Goal: Task Accomplishment & Management: Manage account settings

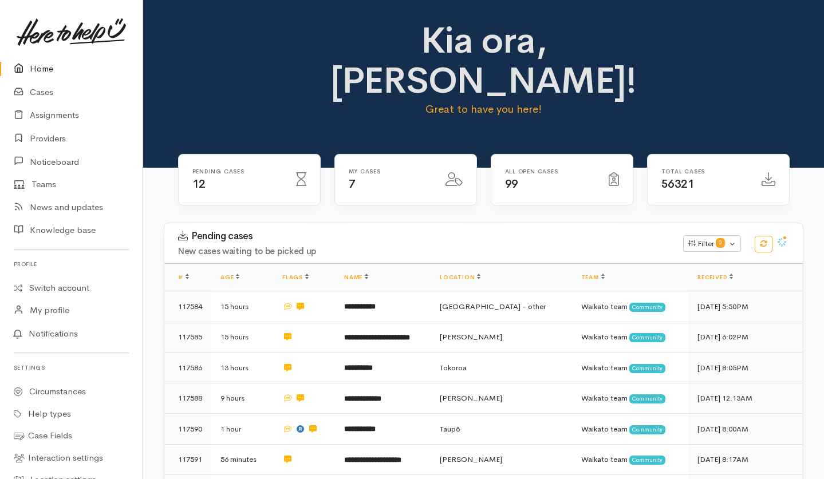
scroll to position [176, 0]
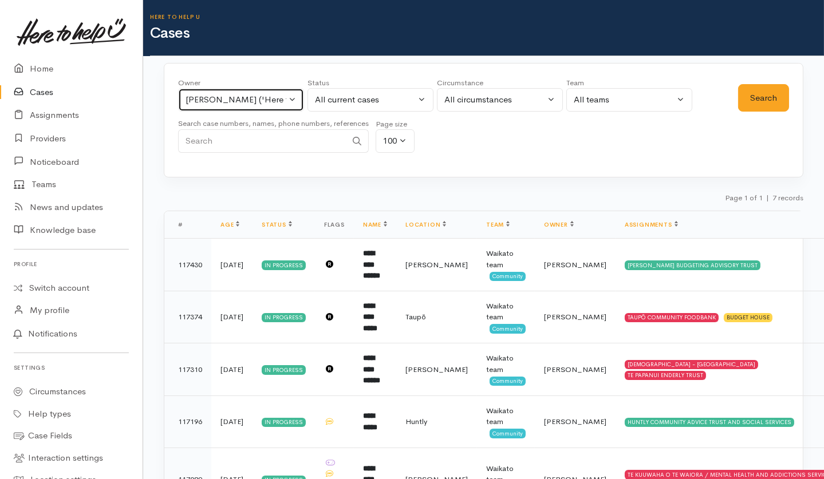
click at [289, 91] on button "Helena Kaufononga ('Here to help u')" at bounding box center [241, 99] width 126 height 23
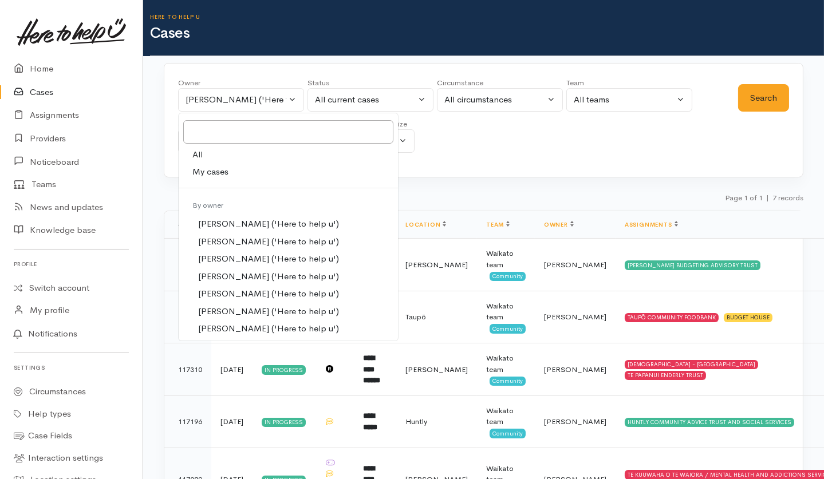
click at [235, 154] on link "All" at bounding box center [288, 155] width 219 height 18
select select "-1"
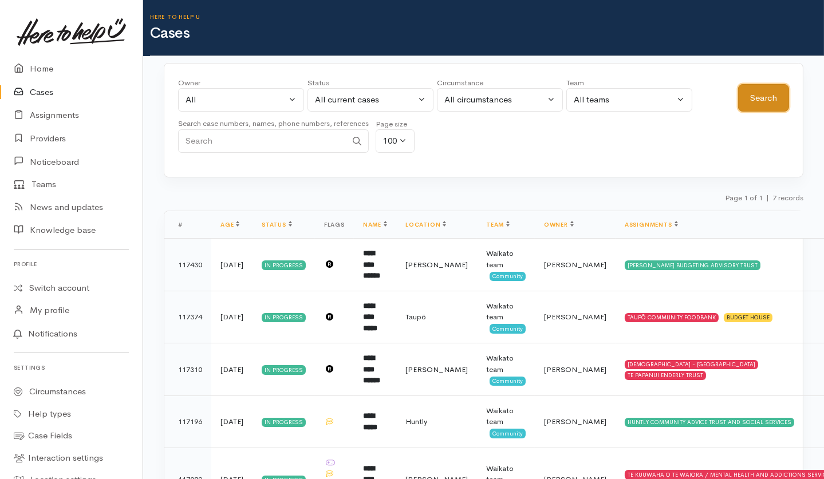
click at [767, 107] on button "Search" at bounding box center [763, 98] width 51 height 28
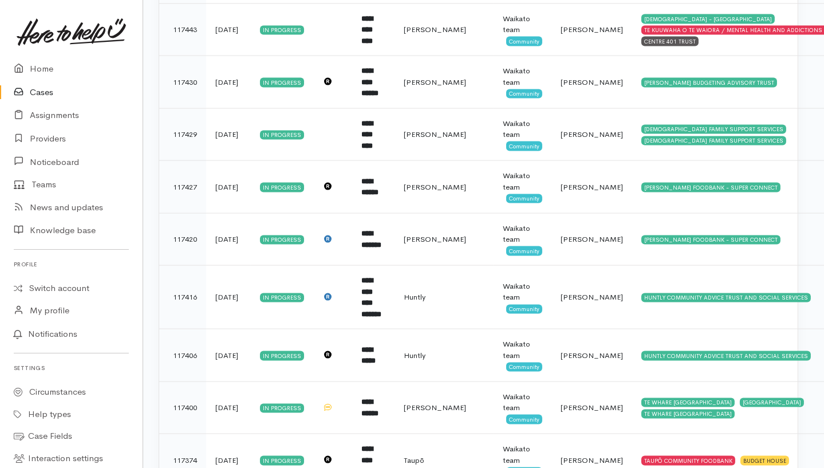
scroll to position [3036, 5]
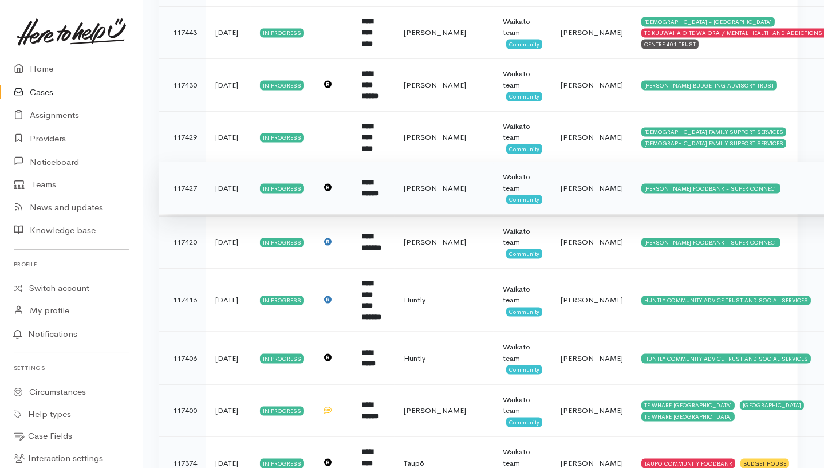
click at [740, 162] on td "HAMILTON FOODBANK - SUPER CONNECT" at bounding box center [751, 188] width 238 height 53
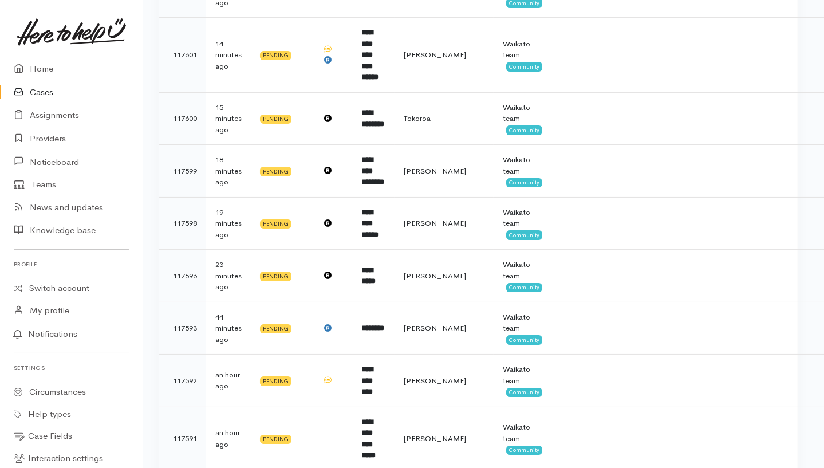
scroll to position [0, 5]
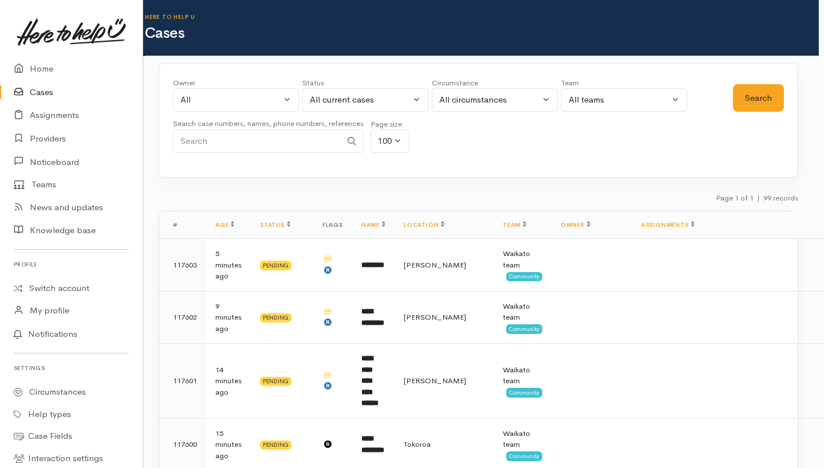
click at [313, 137] on input "Search" at bounding box center [257, 140] width 168 height 23
type input "Brown"
click at [769, 85] on button "Search" at bounding box center [758, 98] width 51 height 28
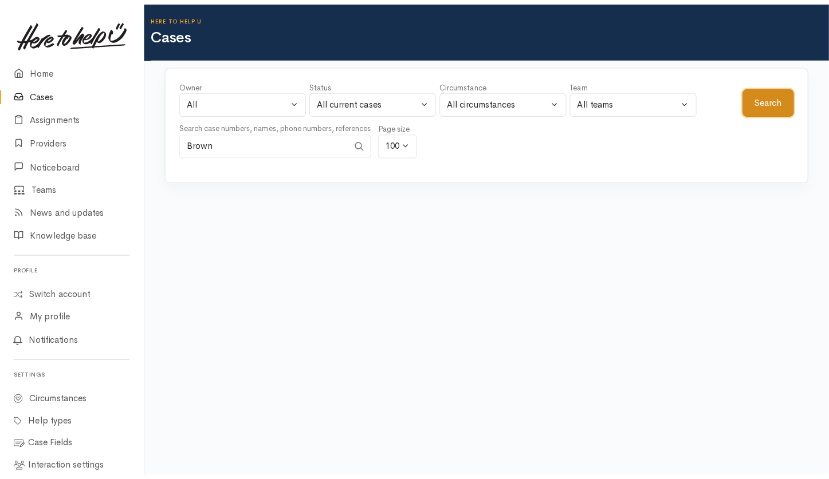
scroll to position [0, 0]
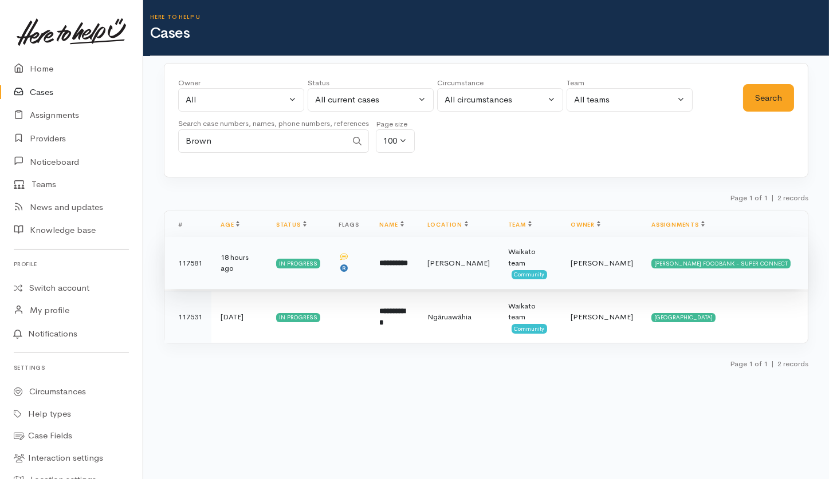
click at [418, 262] on td "**********" at bounding box center [394, 263] width 48 height 53
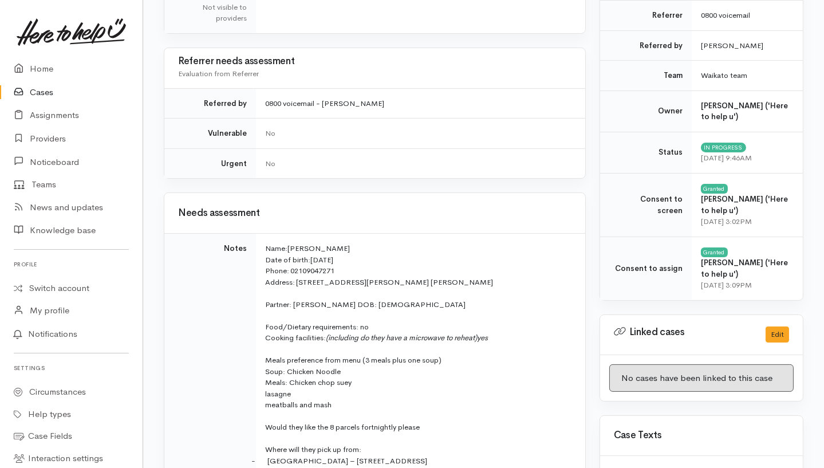
scroll to position [402, 0]
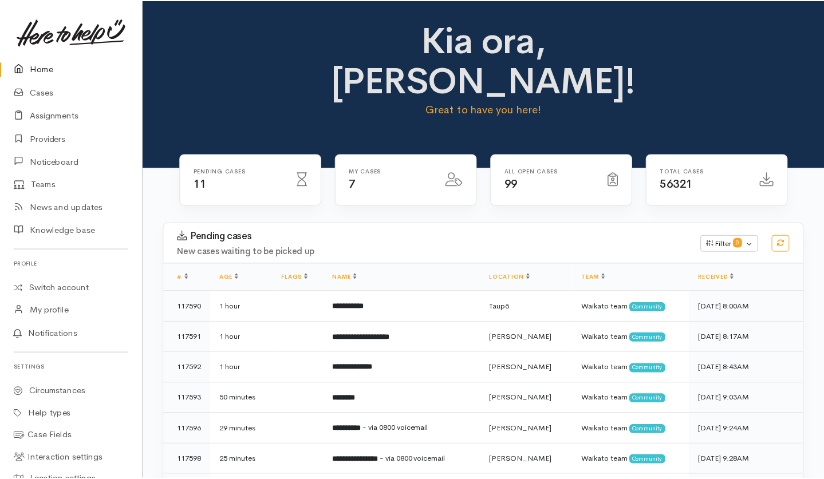
scroll to position [176, 0]
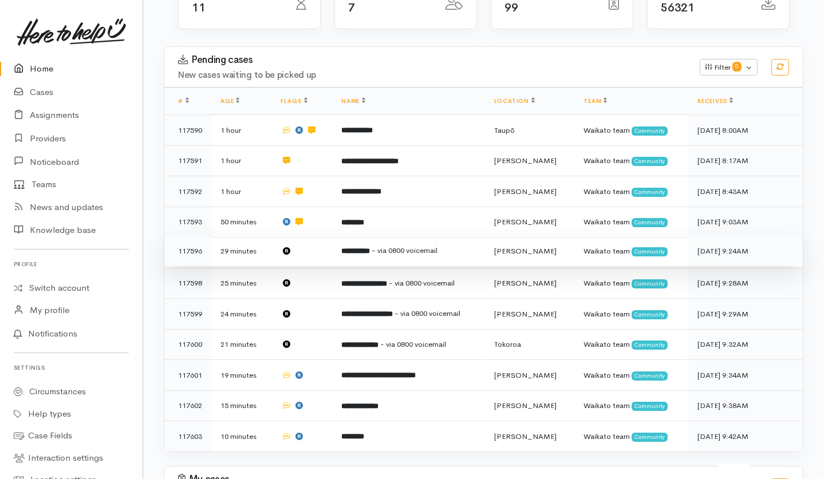
click at [322, 236] on td at bounding box center [302, 251] width 61 height 31
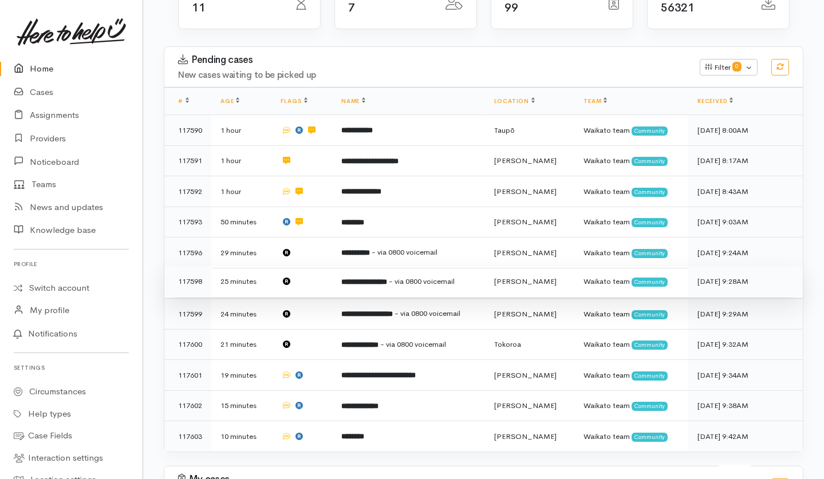
click at [324, 266] on td at bounding box center [302, 281] width 61 height 31
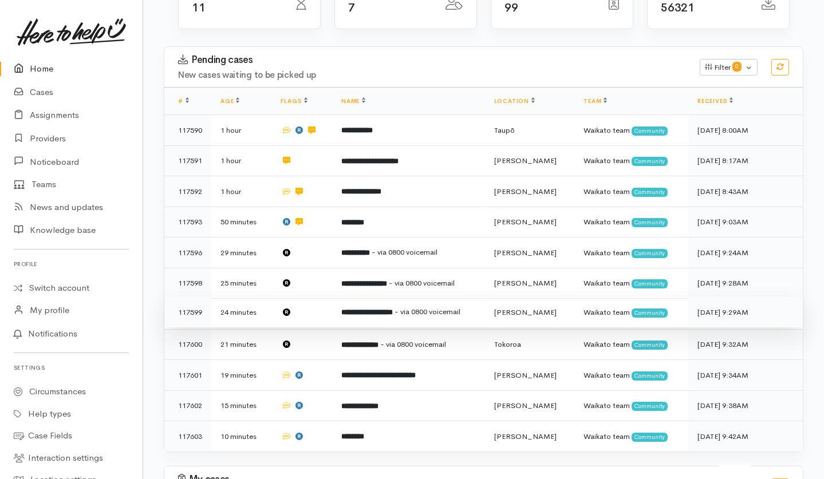
click at [327, 297] on td at bounding box center [302, 312] width 61 height 31
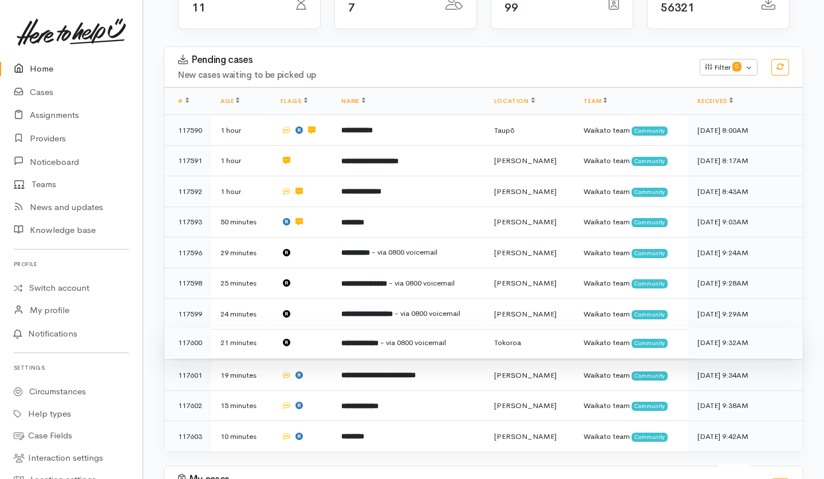
click at [329, 328] on td at bounding box center [302, 343] width 61 height 31
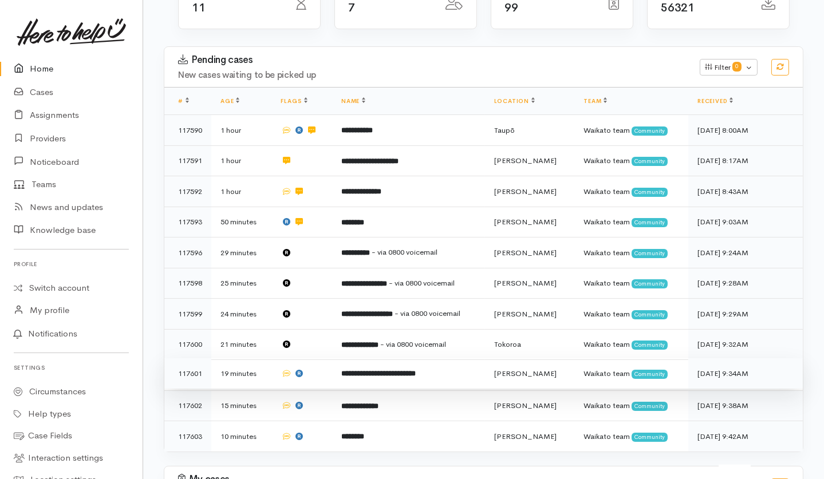
click at [335, 359] on td "**********" at bounding box center [408, 374] width 153 height 31
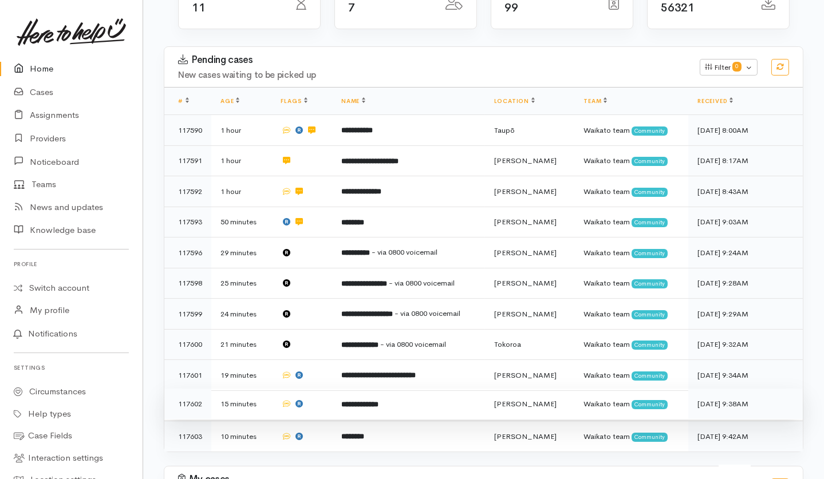
click at [343, 389] on td "**********" at bounding box center [408, 404] width 153 height 31
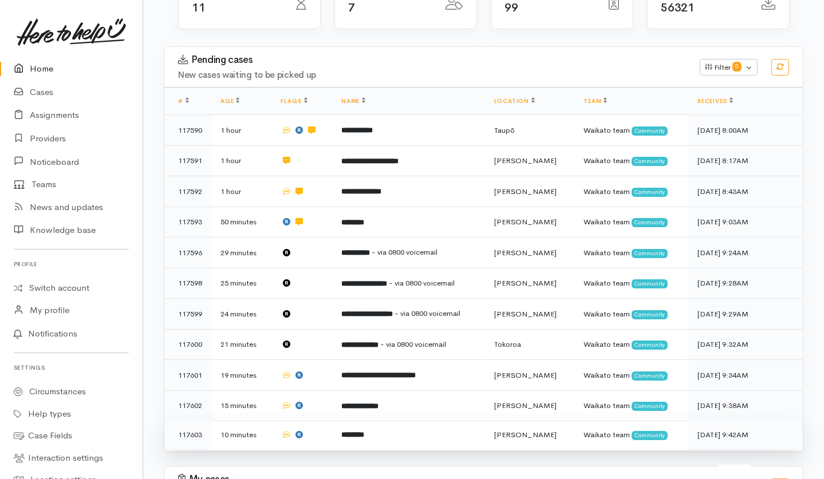
click at [348, 431] on b "********" at bounding box center [352, 434] width 23 height 7
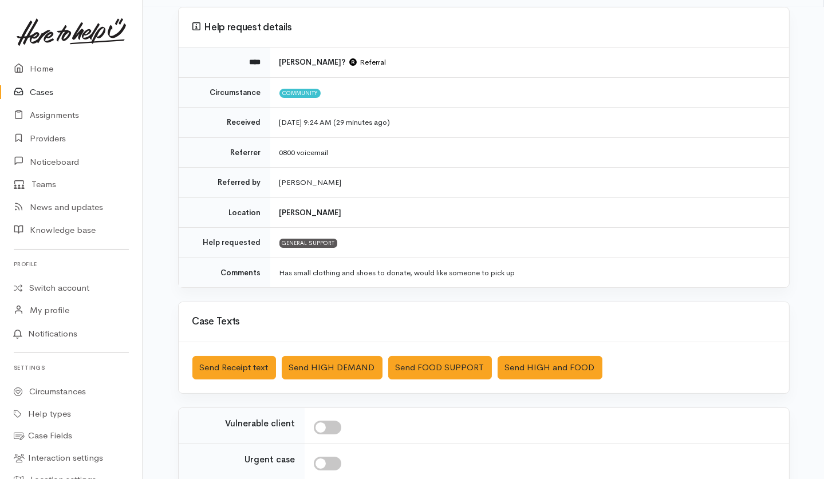
scroll to position [108, 0]
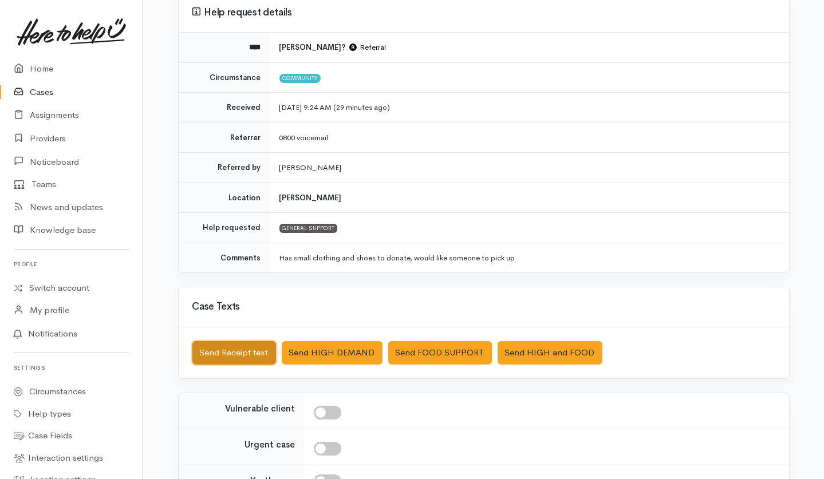
click at [246, 357] on button "Send Receipt text" at bounding box center [234, 352] width 84 height 23
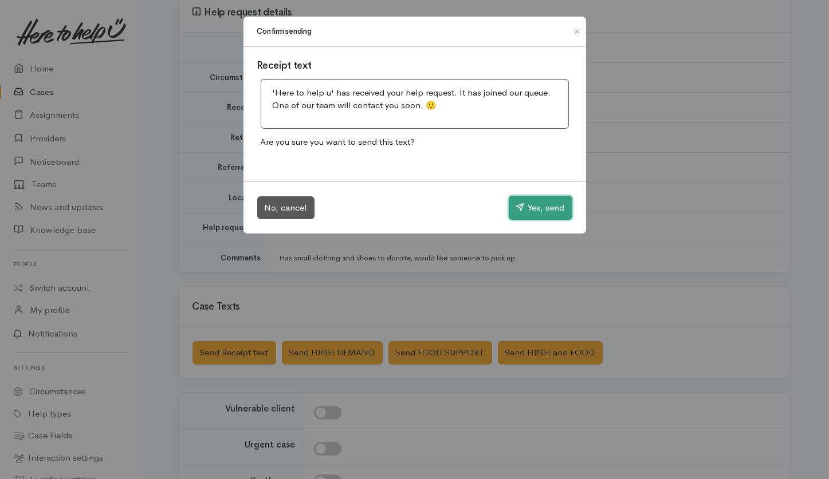
click at [530, 207] on button "Yes, send" at bounding box center [541, 208] width 64 height 24
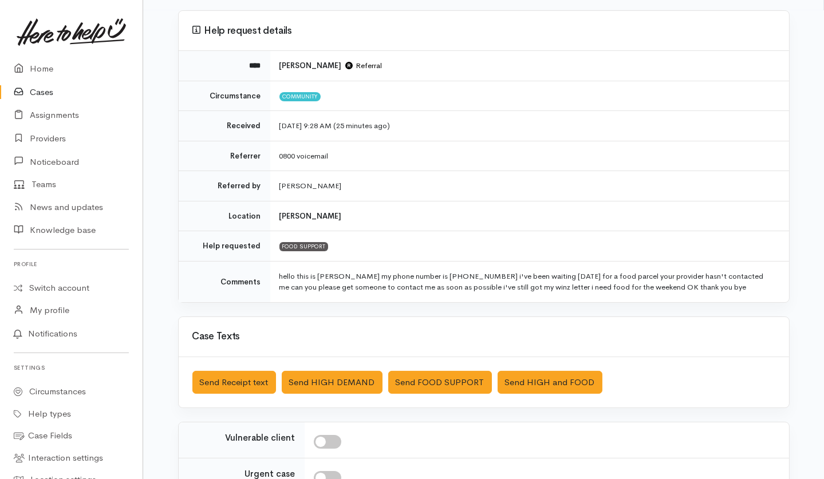
scroll to position [111, 0]
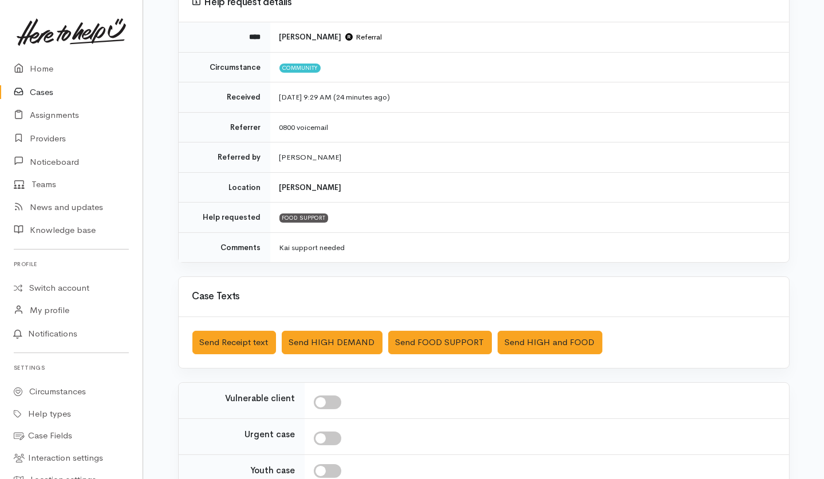
scroll to position [120, 0]
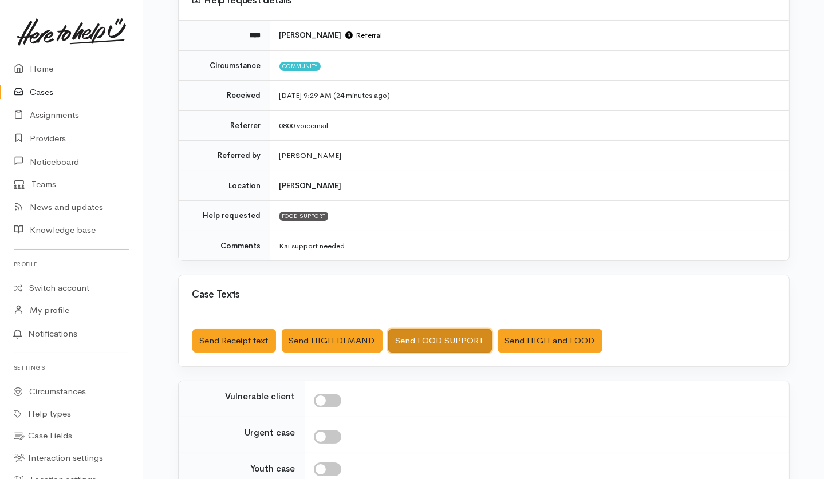
click at [424, 344] on button "Send FOOD SUPPORT" at bounding box center [440, 340] width 104 height 23
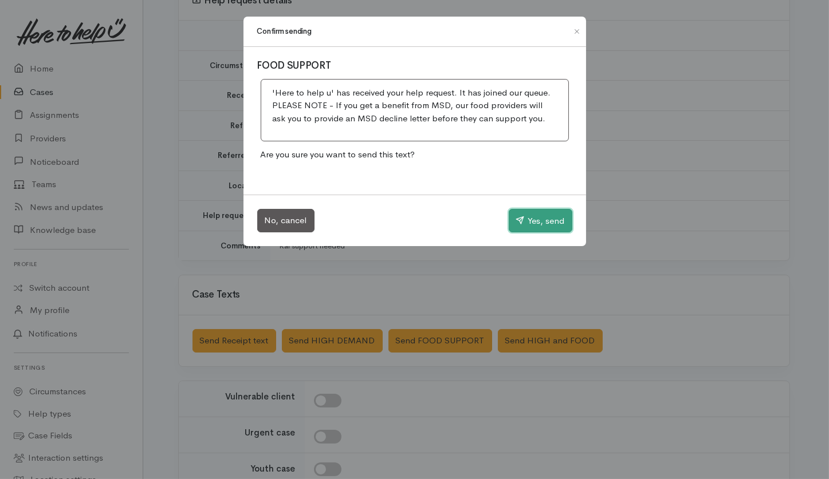
click at [544, 220] on button "Yes, send" at bounding box center [541, 221] width 64 height 24
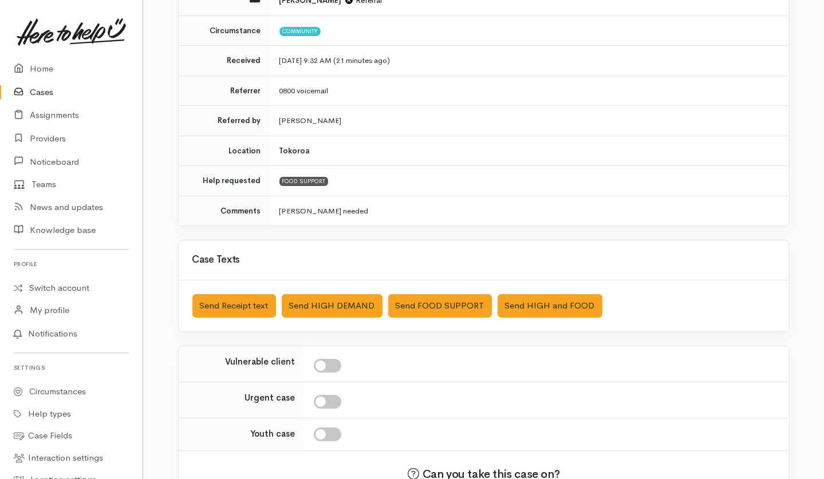
scroll to position [156, 0]
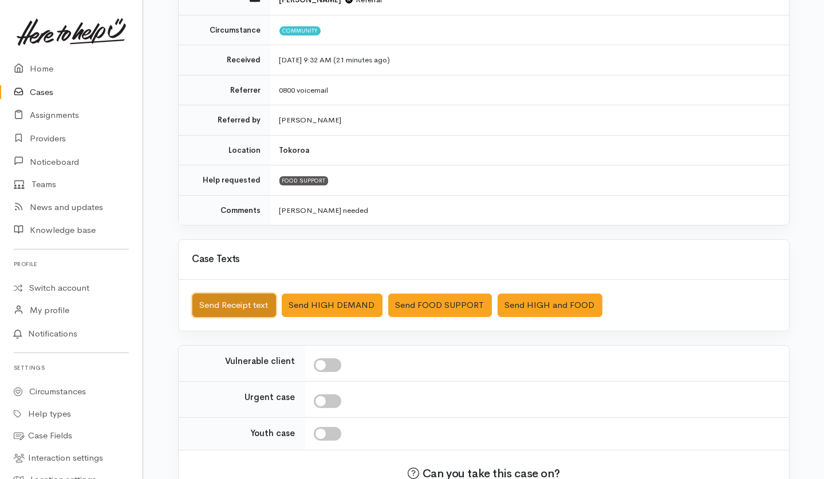
click at [244, 299] on button "Send Receipt text" at bounding box center [234, 305] width 84 height 23
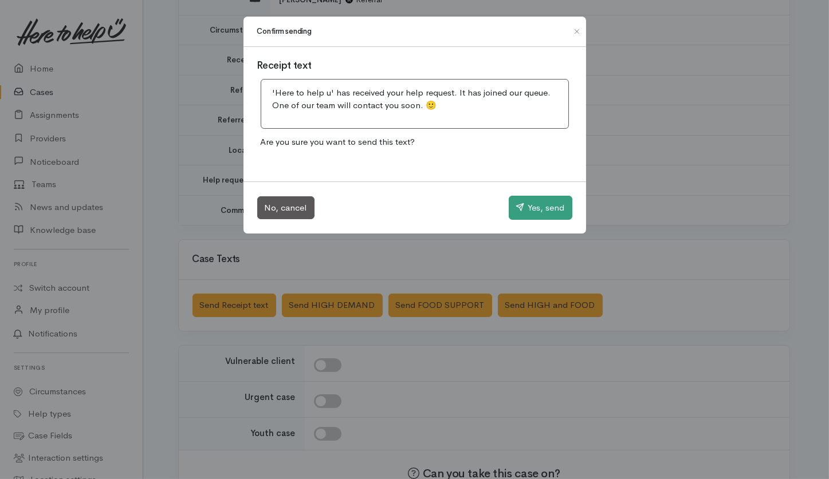
click at [537, 210] on button "Yes, send" at bounding box center [541, 208] width 64 height 24
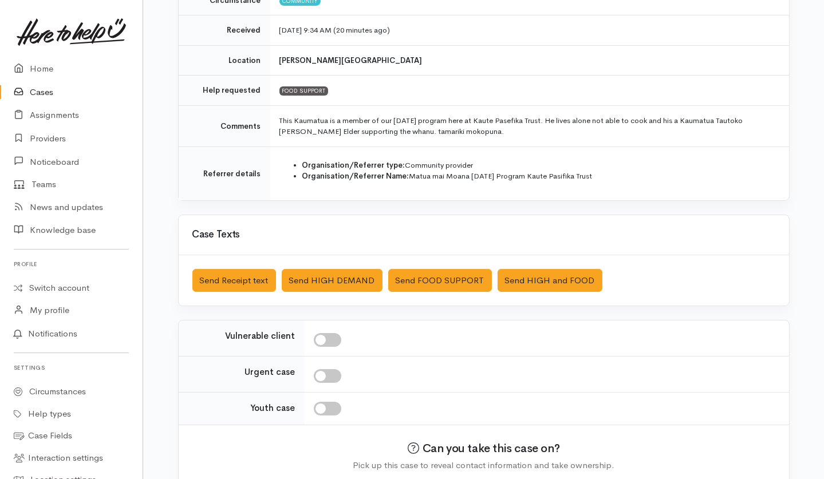
scroll to position [188, 0]
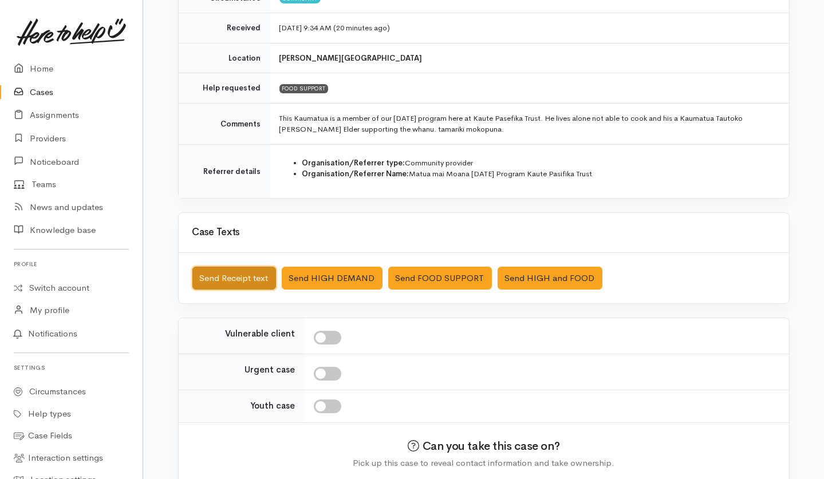
click at [235, 268] on button "Send Receipt text" at bounding box center [234, 278] width 84 height 23
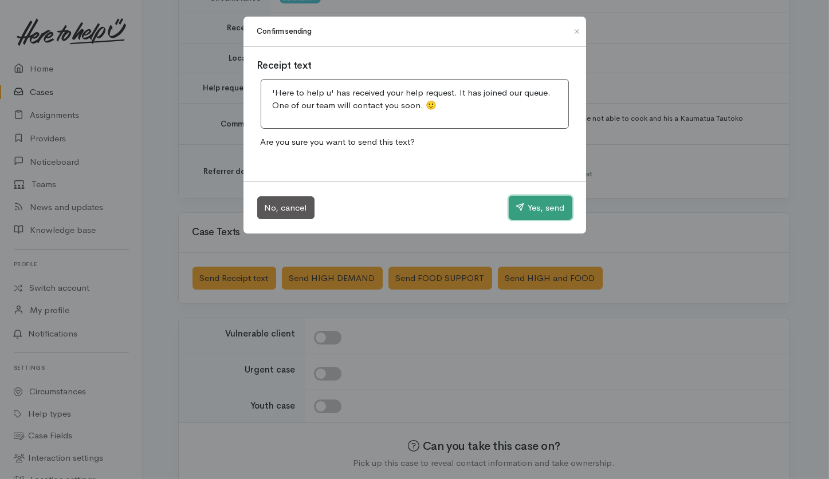
click at [536, 210] on button "Yes, send" at bounding box center [541, 208] width 64 height 24
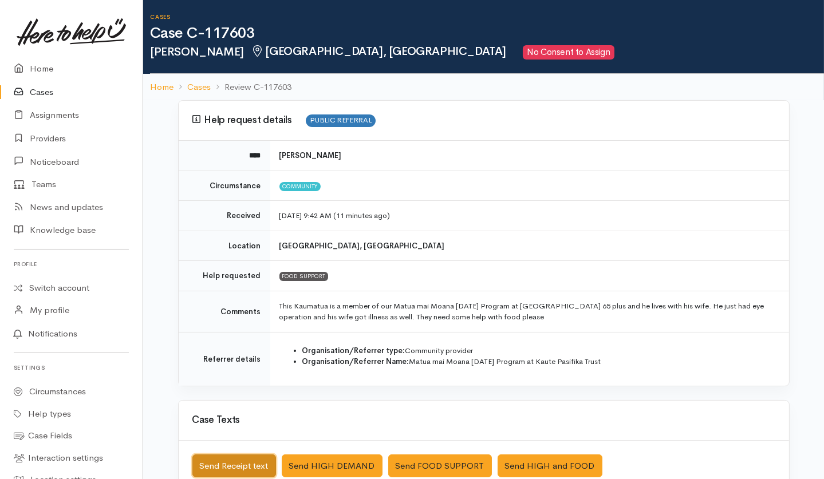
click at [254, 359] on button "Send Receipt text" at bounding box center [234, 466] width 84 height 23
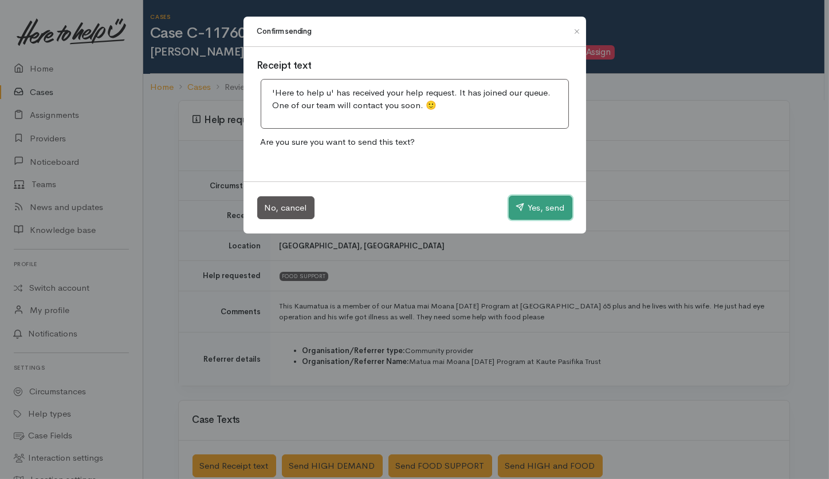
click at [536, 211] on button "Yes, send" at bounding box center [541, 208] width 64 height 24
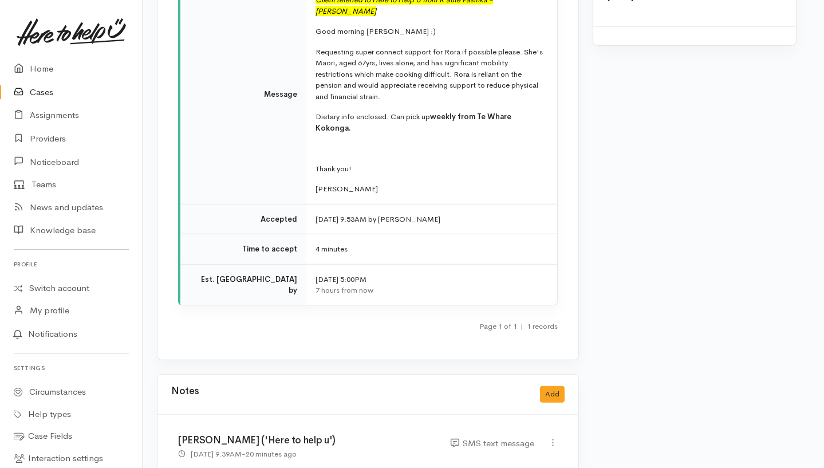
scroll to position [1509, 7]
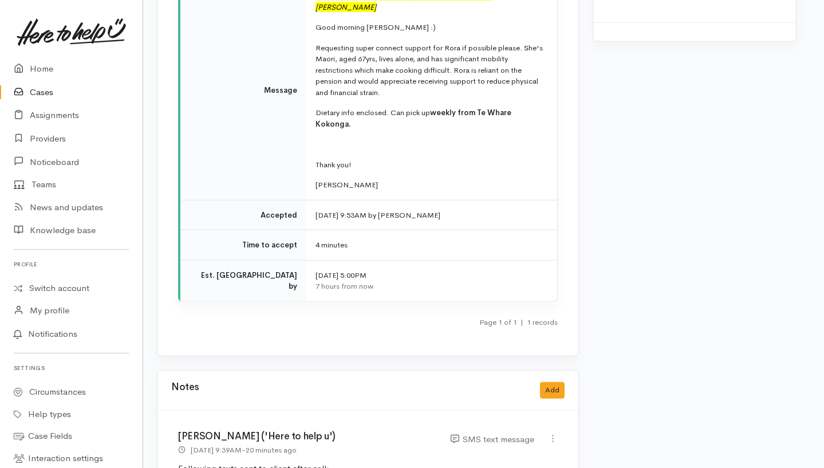
click at [541, 431] on div "Edit [GEOGRAPHIC_DATA]" at bounding box center [552, 439] width 23 height 16
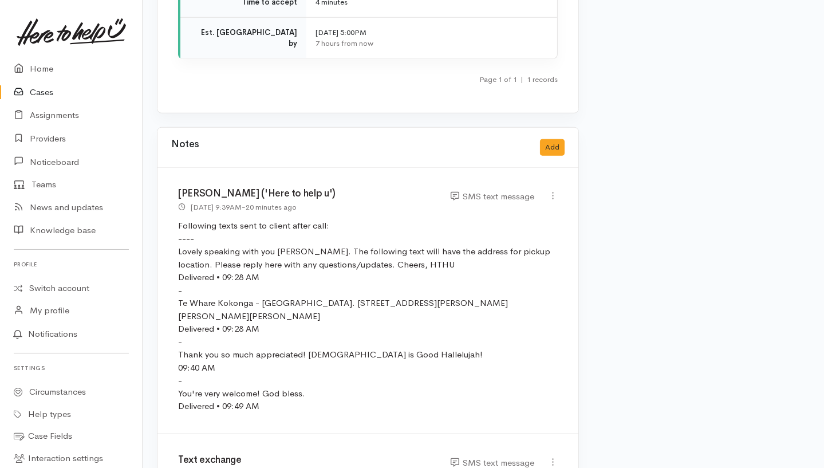
scroll to position [1753, 7]
click at [58, 144] on link "Providers" at bounding box center [71, 138] width 143 height 23
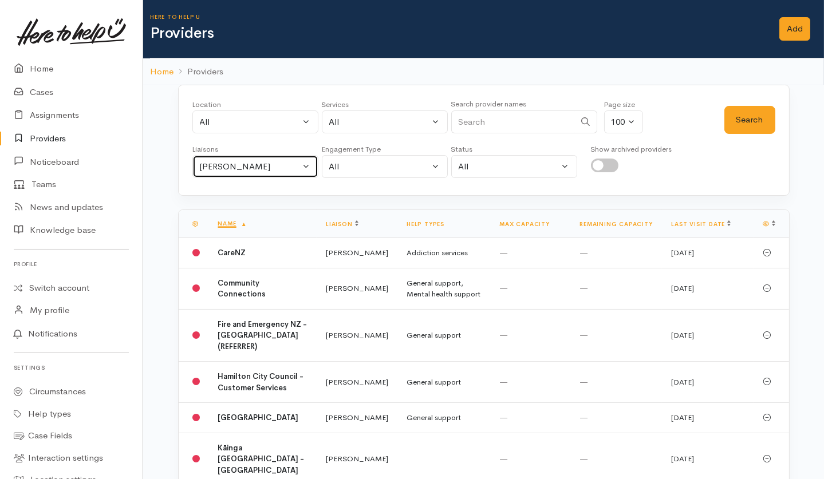
click at [284, 166] on div "Helena Kaufononga" at bounding box center [250, 166] width 101 height 13
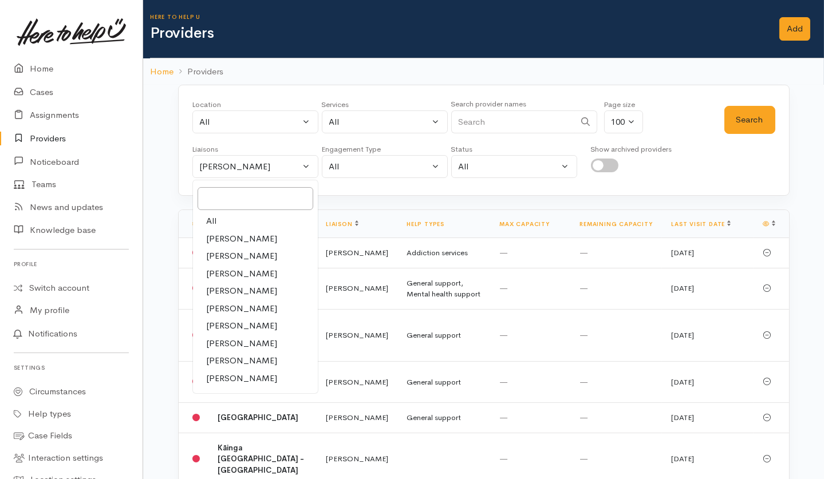
click at [247, 218] on link "All" at bounding box center [255, 222] width 125 height 18
select select "null"
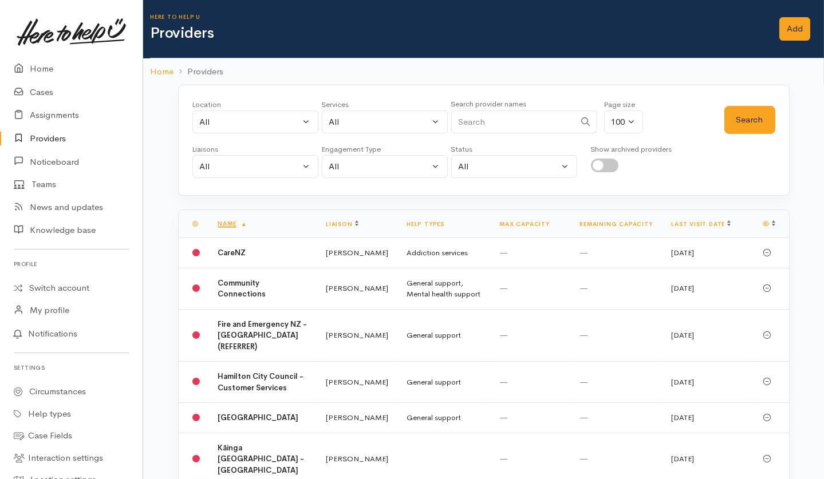
click at [519, 126] on input "Search" at bounding box center [513, 122] width 124 height 23
type input "H"
type input "Super Conn"
click at [736, 118] on button "Search" at bounding box center [750, 120] width 51 height 28
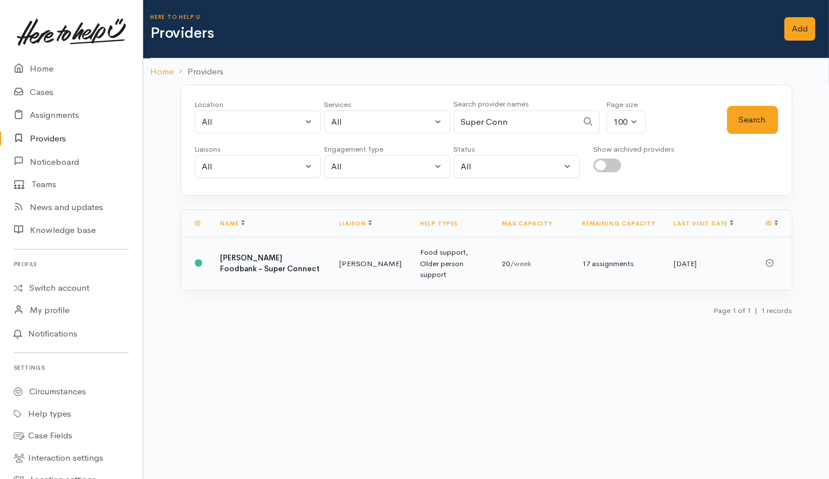
click at [478, 262] on td "Food support, Older person support" at bounding box center [452, 264] width 82 height 52
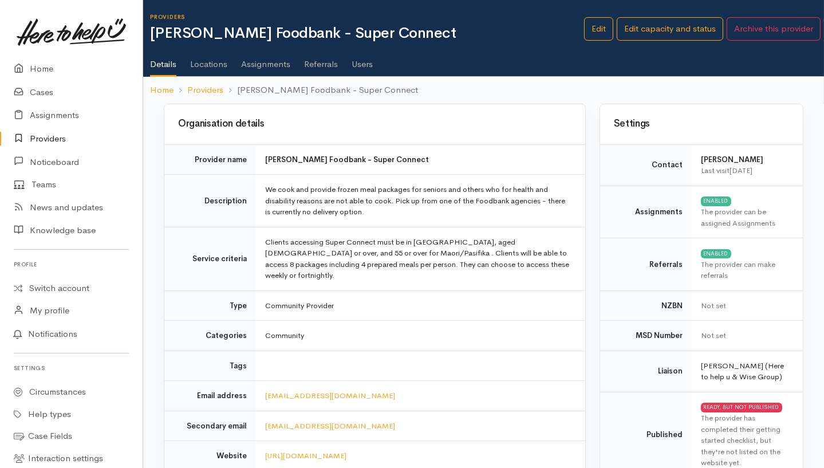
click at [353, 65] on link "Users" at bounding box center [362, 60] width 21 height 32
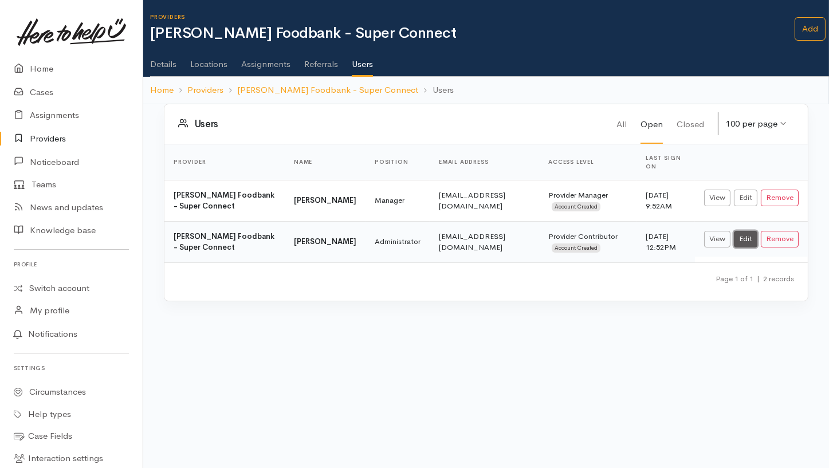
click at [749, 233] on link "Edit" at bounding box center [745, 239] width 23 height 17
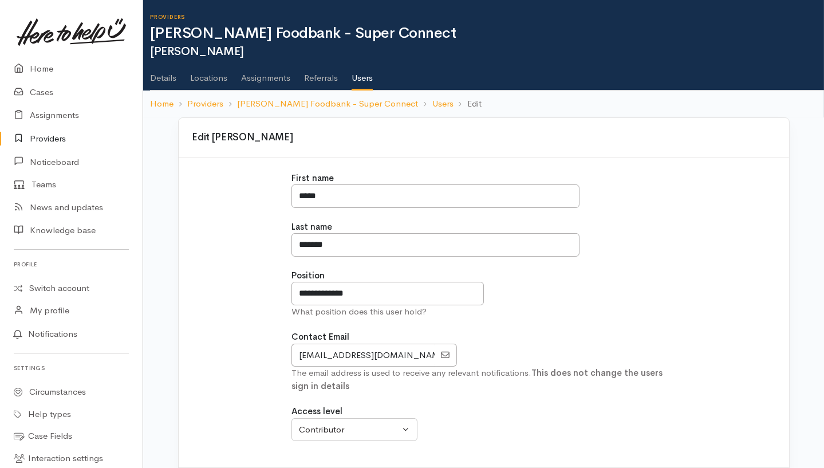
scroll to position [55, 0]
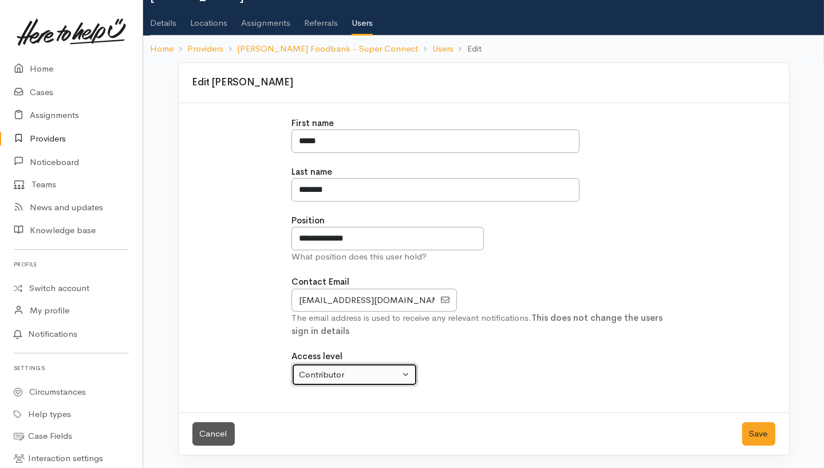
click at [349, 365] on button "Contributor" at bounding box center [355, 374] width 126 height 23
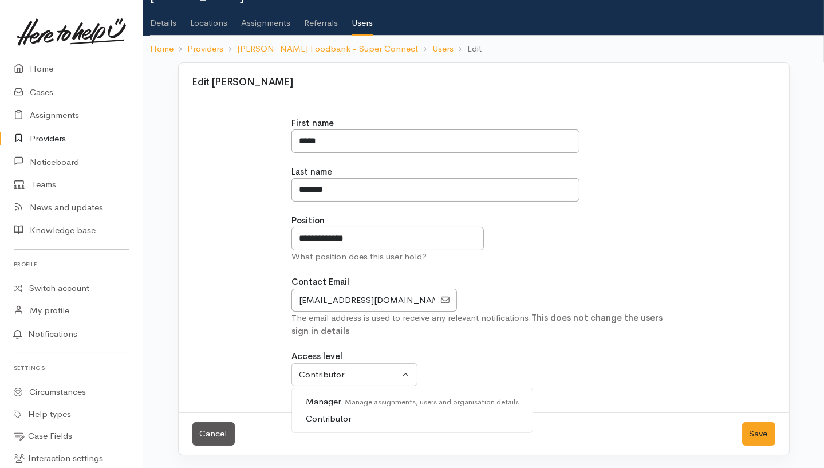
click at [348, 399] on small "Manage assignments, users and organisation details" at bounding box center [430, 402] width 178 height 10
select select "true"
click at [772, 430] on button "Save" at bounding box center [758, 433] width 33 height 23
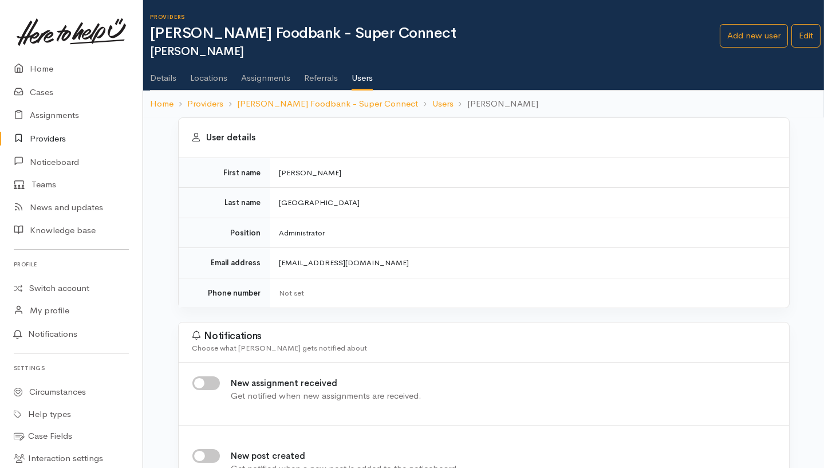
click at [213, 385] on input "New assignment received" at bounding box center [205, 383] width 27 height 14
checkbox input "true"
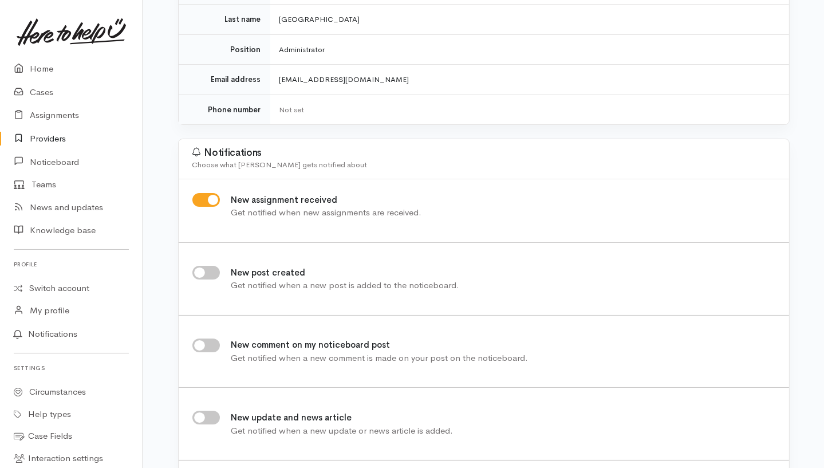
scroll to position [252, 0]
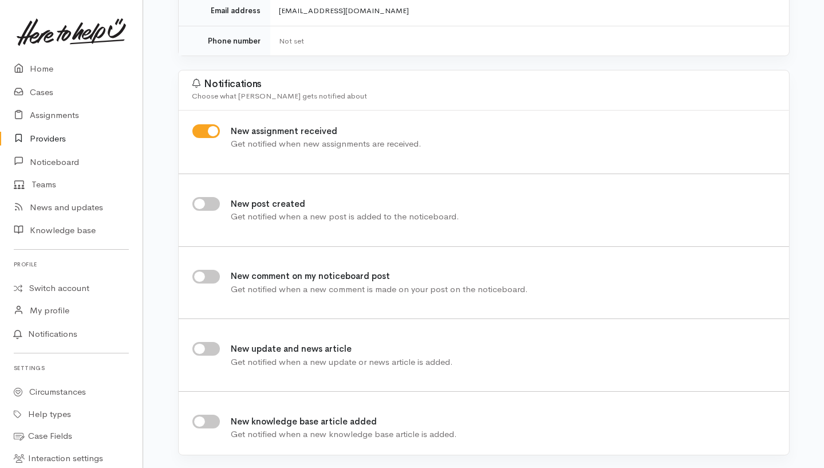
click at [703, 183] on div "Notifications Choose what Gayle Raleigh gets notified about New assignment rece…" at bounding box center [484, 263] width 612 height 386
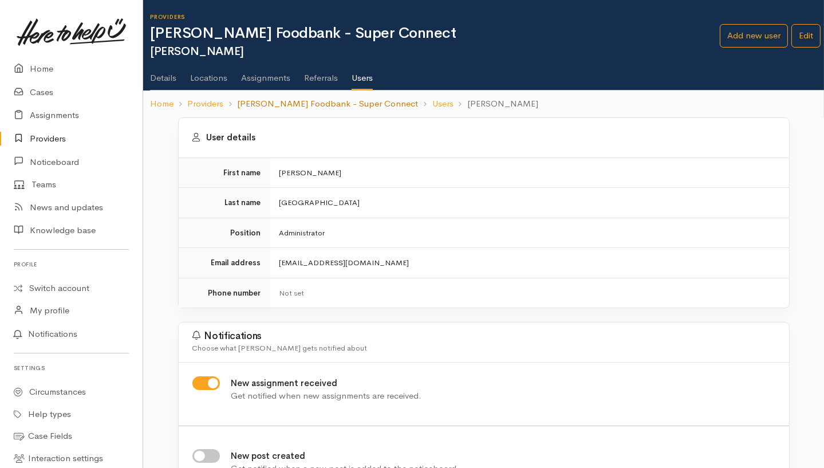
click at [296, 104] on link "Hamilton Foodbank - Super Connect" at bounding box center [327, 103] width 181 height 13
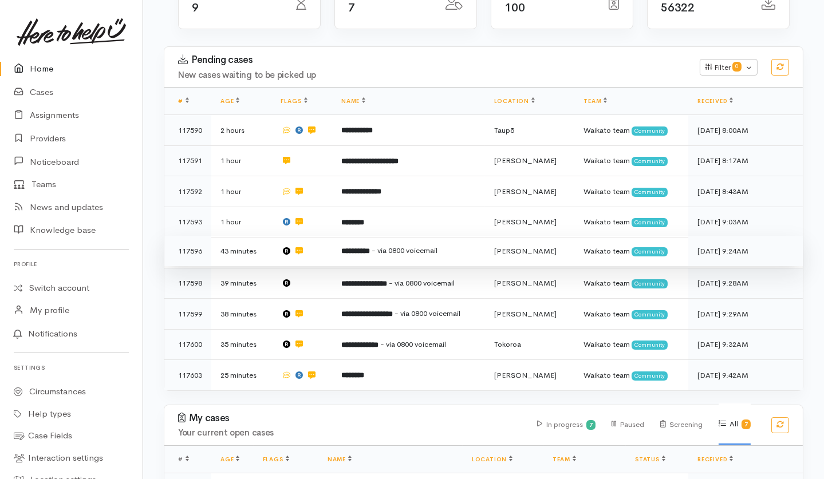
scroll to position [74, 0]
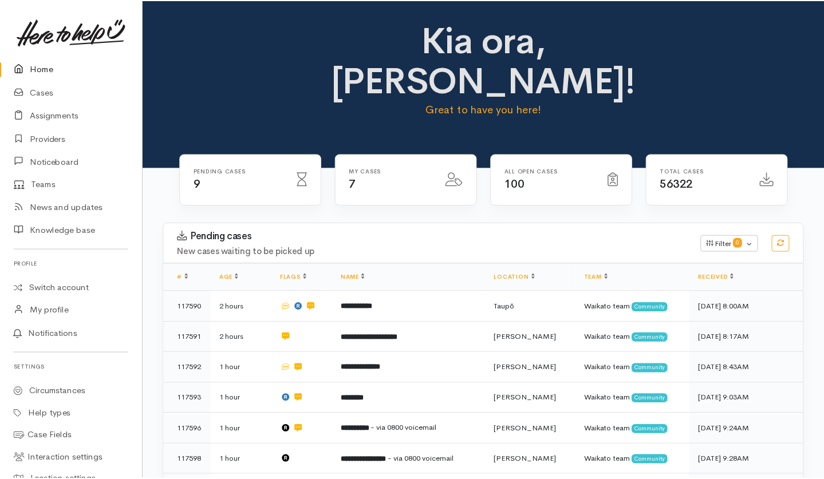
scroll to position [73, 0]
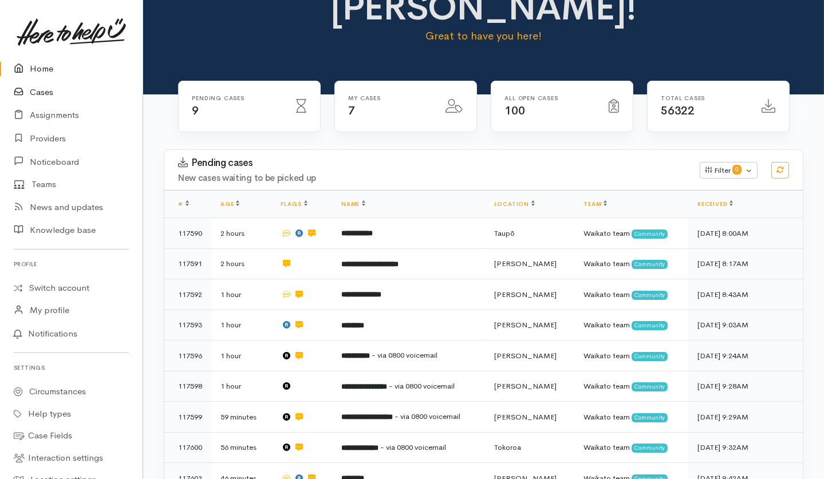
click at [48, 92] on link "Cases" at bounding box center [71, 92] width 143 height 23
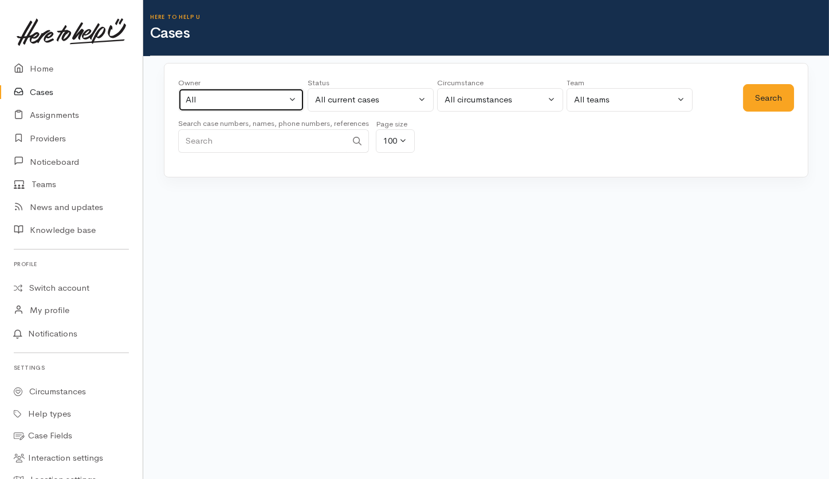
click at [227, 108] on button "All" at bounding box center [241, 99] width 126 height 23
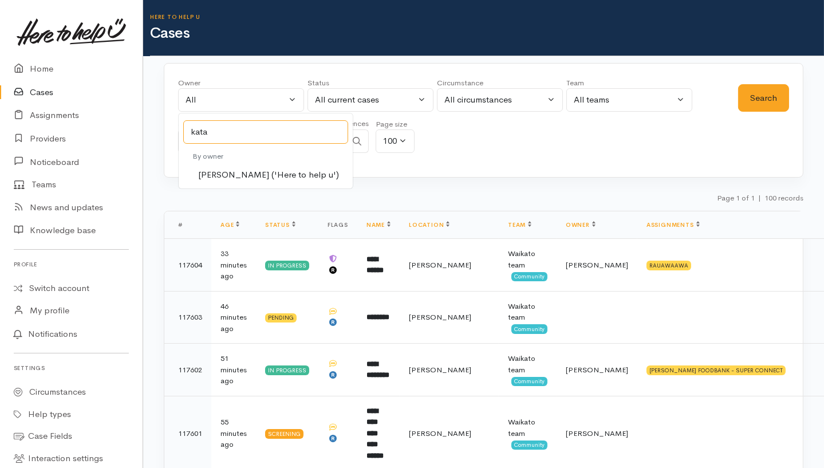
type input "kata"
click at [237, 174] on span "[PERSON_NAME] ('Here to help u')" at bounding box center [268, 174] width 141 height 13
select select "1252"
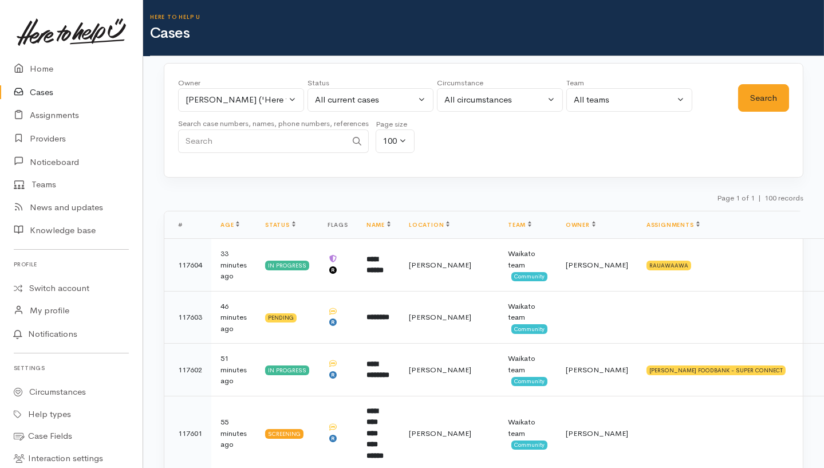
click at [750, 115] on div "Search" at bounding box center [763, 118] width 51 height 82
click at [766, 103] on button "Search" at bounding box center [763, 98] width 51 height 28
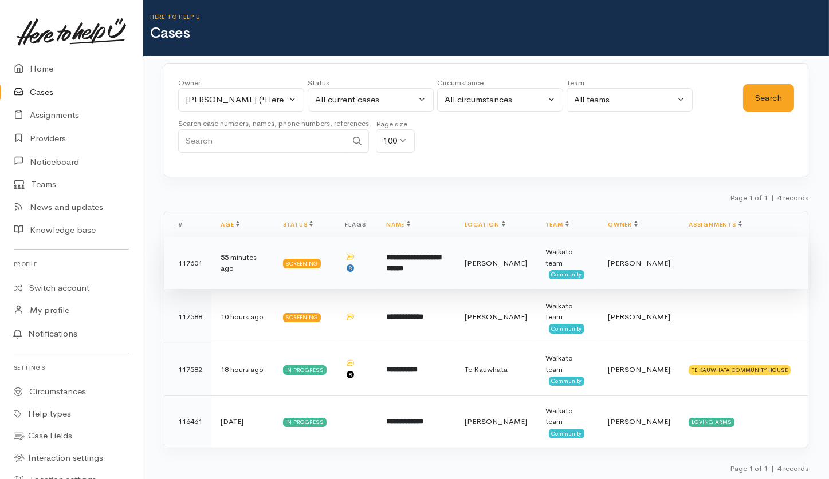
click at [713, 245] on td at bounding box center [743, 263] width 128 height 53
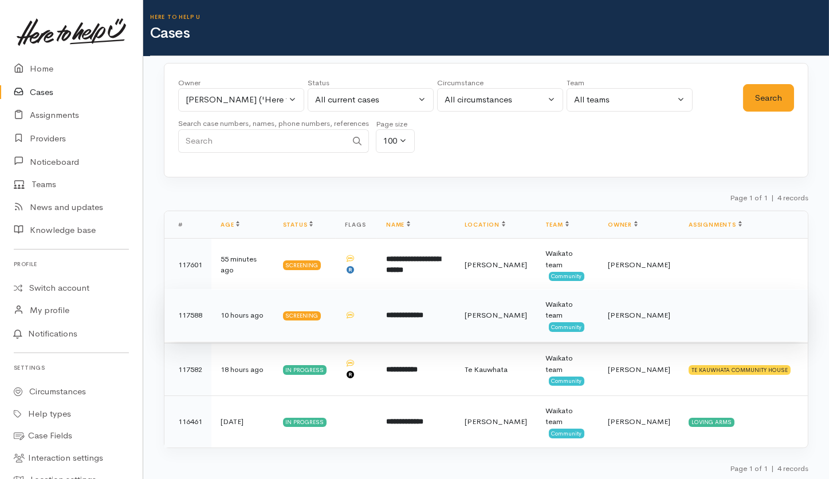
click at [444, 299] on td "**********" at bounding box center [416, 315] width 78 height 53
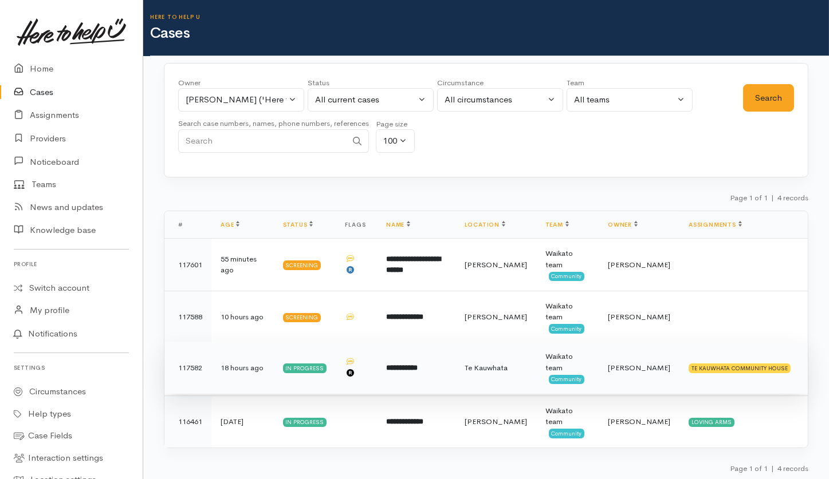
click at [455, 343] on td "**********" at bounding box center [416, 368] width 78 height 53
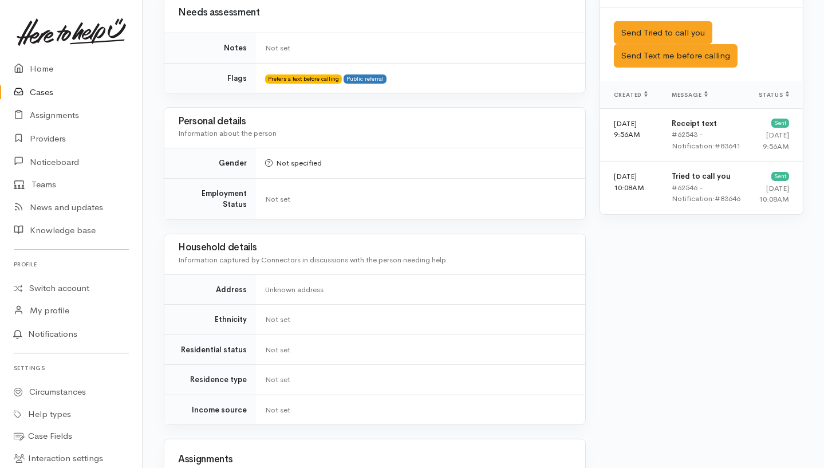
scroll to position [941, 0]
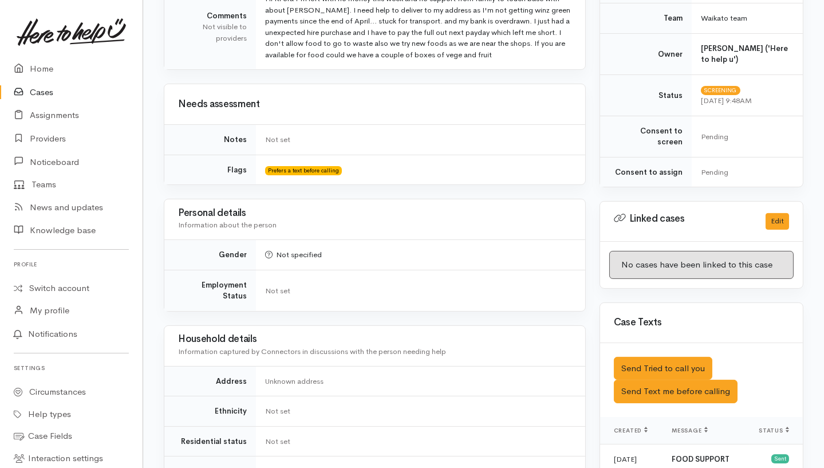
scroll to position [287, 0]
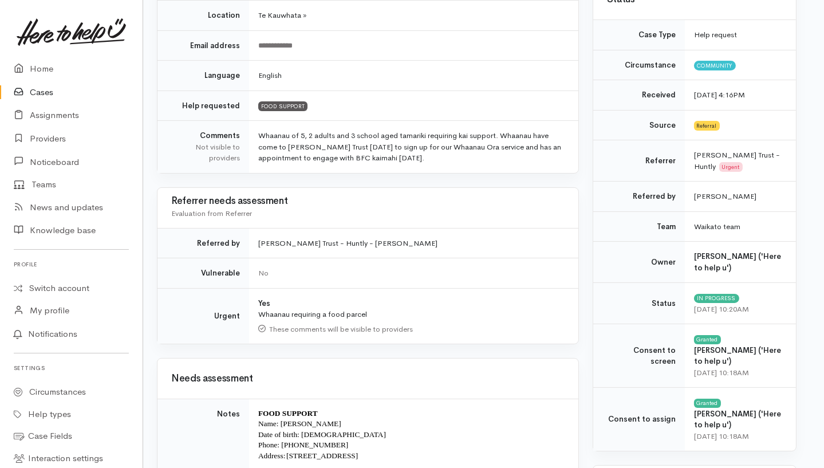
scroll to position [253, 7]
click at [39, 82] on link "Cases" at bounding box center [71, 92] width 143 height 23
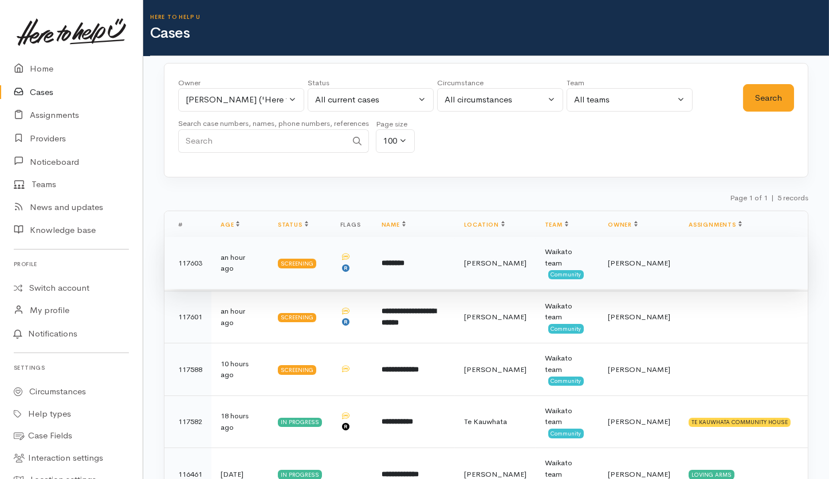
click at [708, 261] on td at bounding box center [743, 263] width 128 height 53
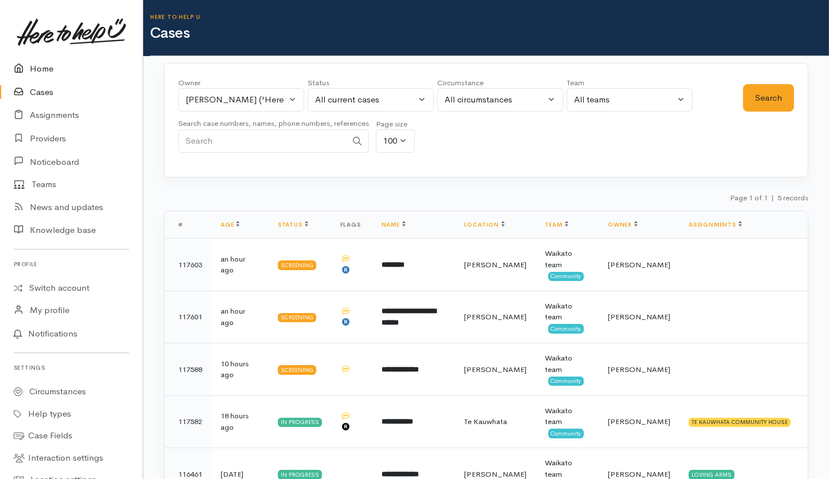
click at [41, 72] on link "Home" at bounding box center [71, 68] width 143 height 23
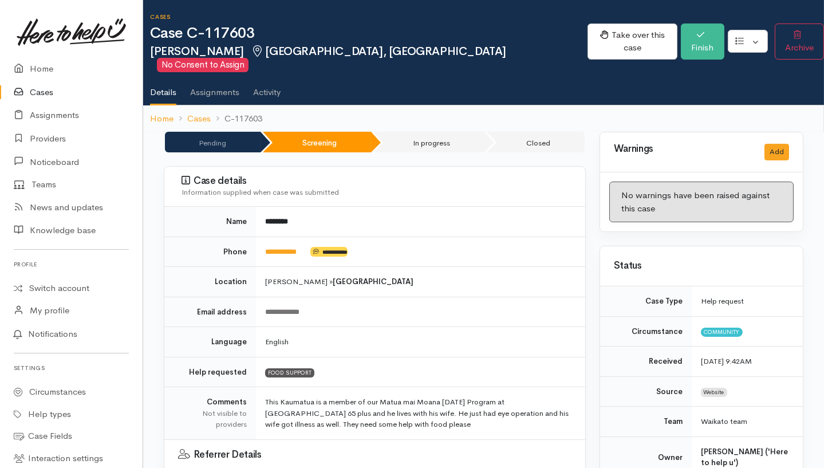
click at [264, 84] on link "Activity" at bounding box center [266, 88] width 27 height 32
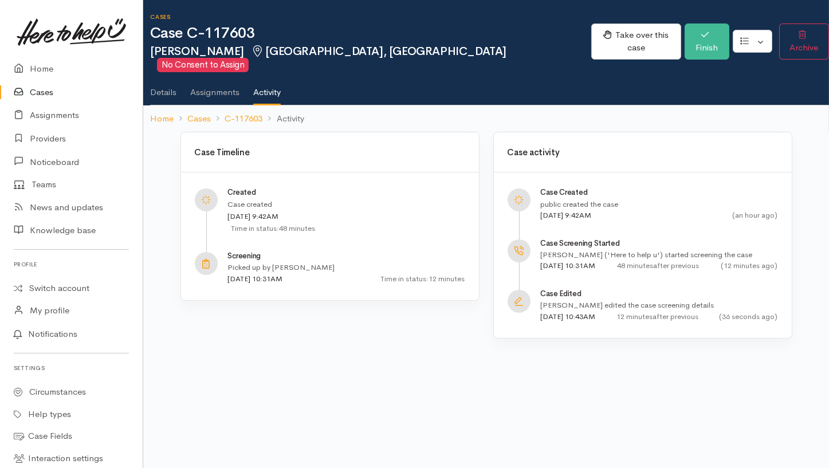
click at [206, 86] on link "Assignments" at bounding box center [214, 88] width 49 height 32
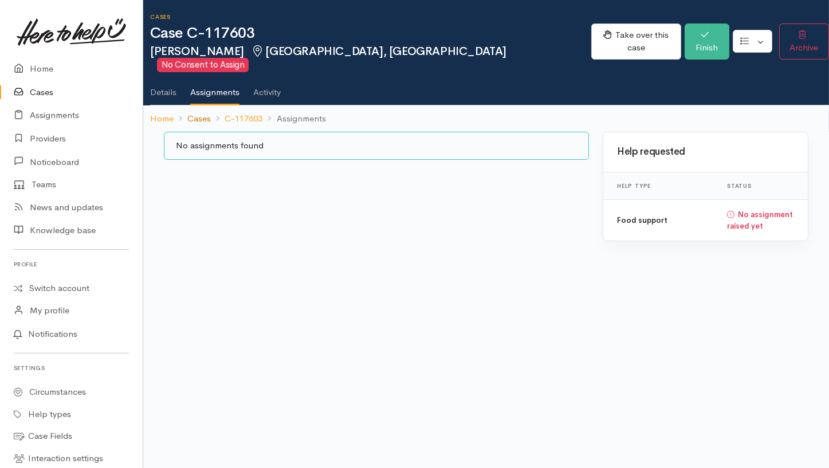
click at [195, 112] on link "Cases" at bounding box center [198, 118] width 23 height 13
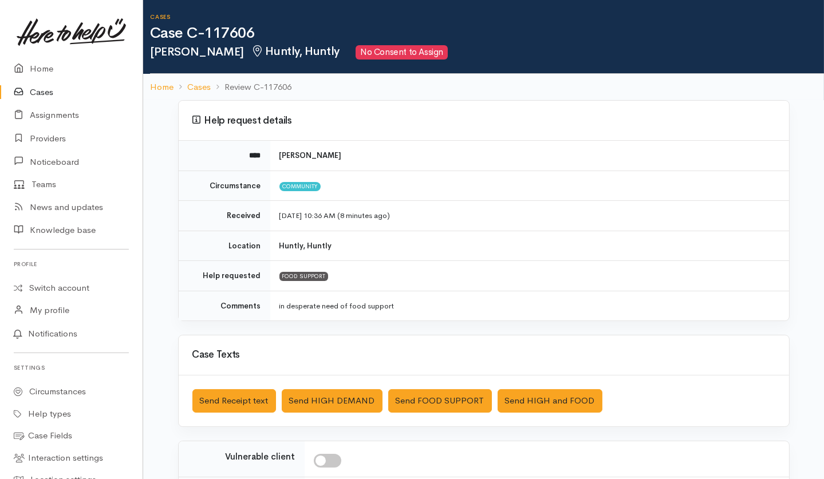
scroll to position [161, 0]
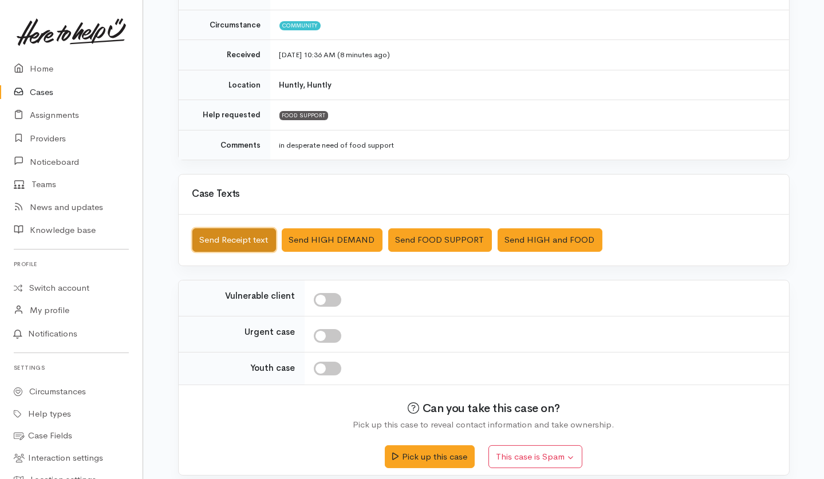
click at [210, 231] on button "Send Receipt text" at bounding box center [234, 240] width 84 height 23
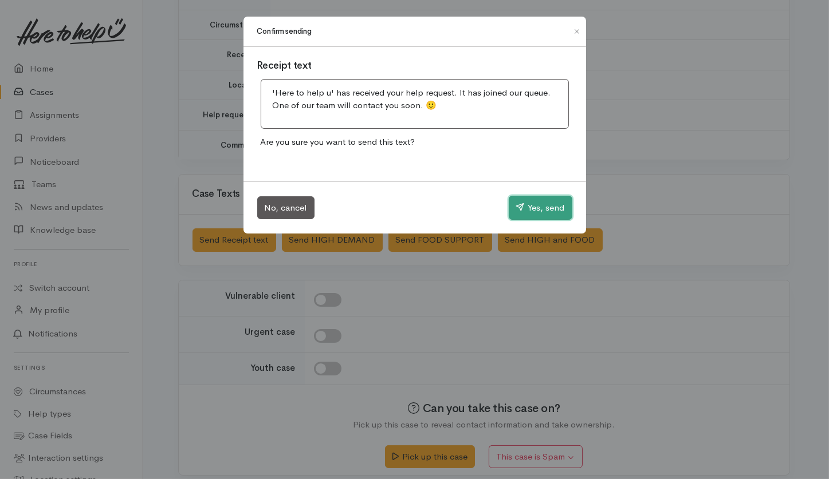
click at [549, 200] on button "Yes, send" at bounding box center [541, 208] width 64 height 24
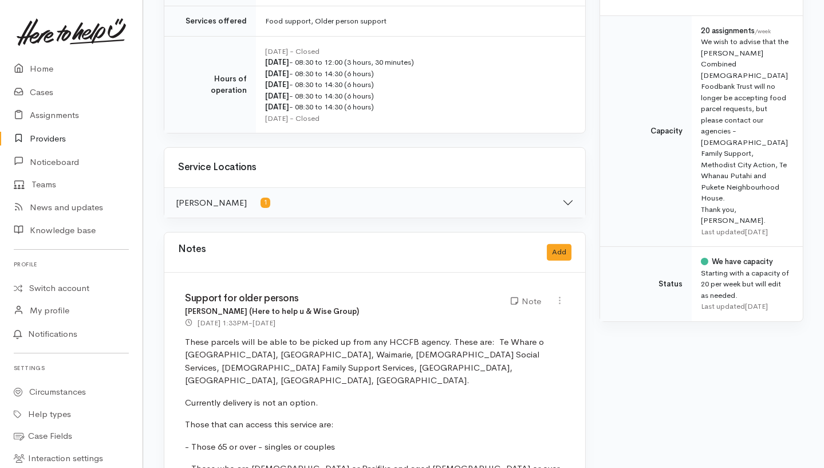
scroll to position [518, 0]
